Goal: Task Accomplishment & Management: Use online tool/utility

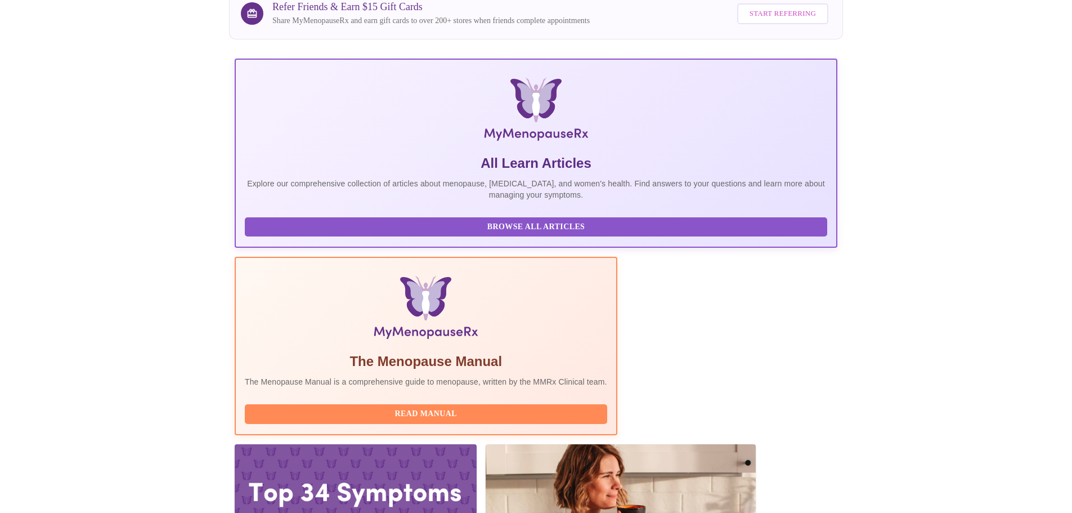
scroll to position [104, 0]
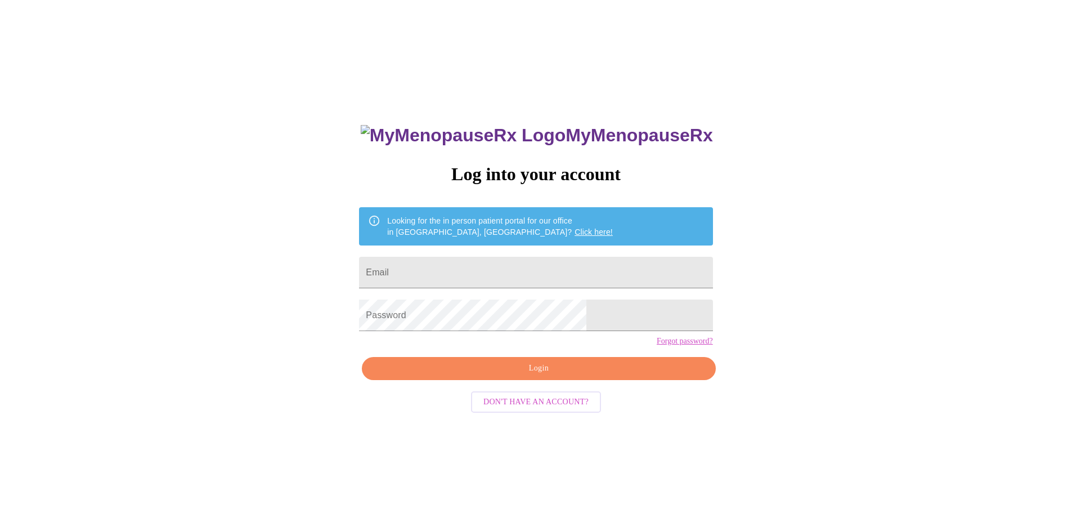
scroll to position [11, 0]
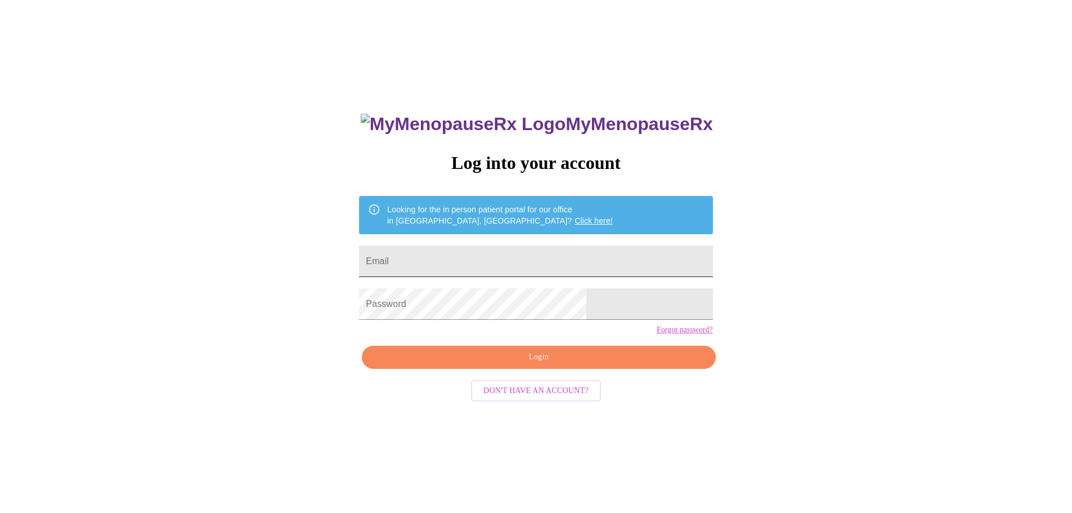
click at [492, 263] on input "Email" at bounding box center [535, 261] width 353 height 32
type input "[EMAIL_ADDRESS][DOMAIN_NAME]"
click at [542, 364] on span "Login" at bounding box center [539, 357] width 328 height 14
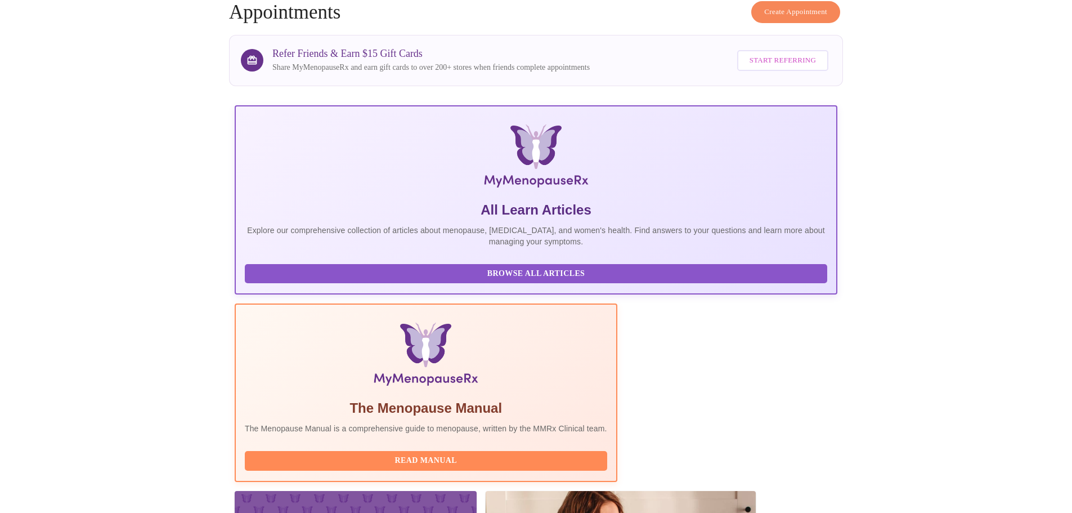
scroll to position [104, 0]
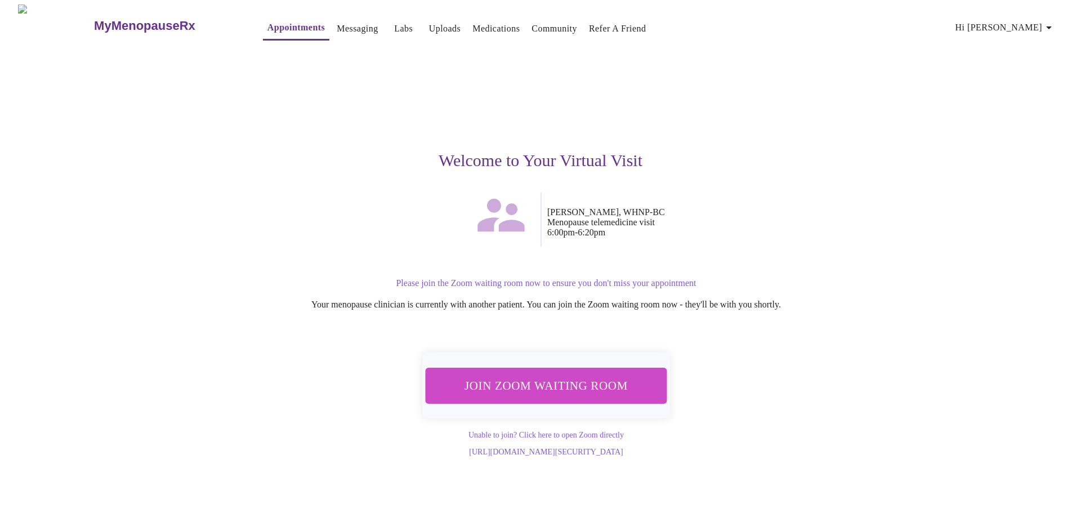
click at [599, 391] on span "Join Zoom Waiting Room" at bounding box center [546, 385] width 212 height 21
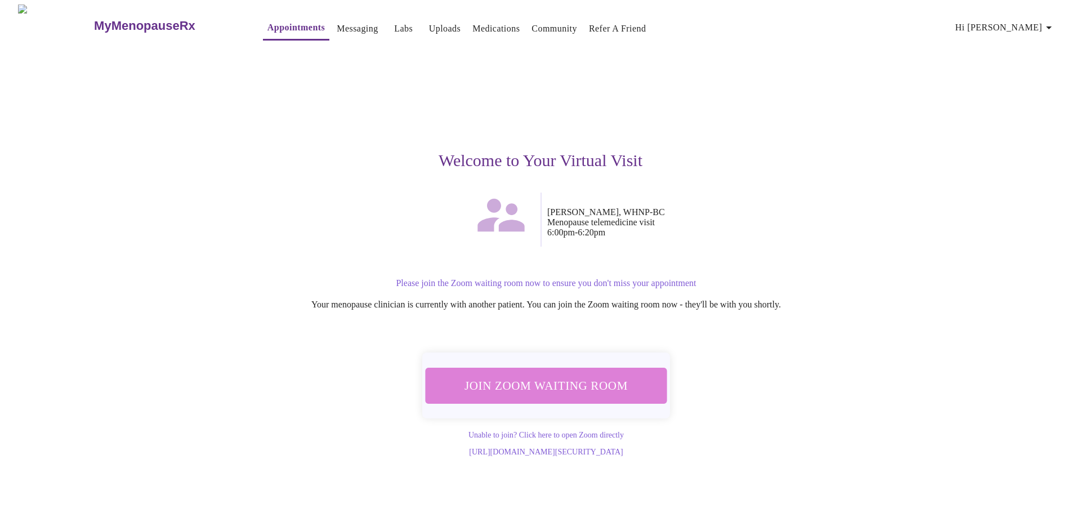
click at [591, 375] on span "Join Zoom Waiting Room" at bounding box center [546, 385] width 212 height 21
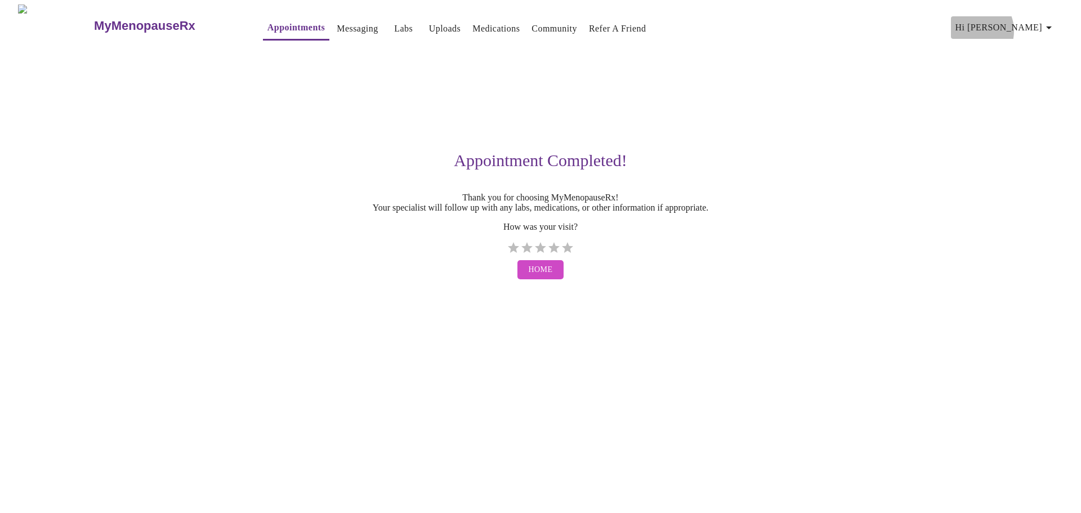
click at [1024, 26] on span "Hi [PERSON_NAME]" at bounding box center [1005, 28] width 100 height 16
click at [1024, 79] on li "Log out" at bounding box center [1035, 84] width 52 height 20
